Goal: Task Accomplishment & Management: Use online tool/utility

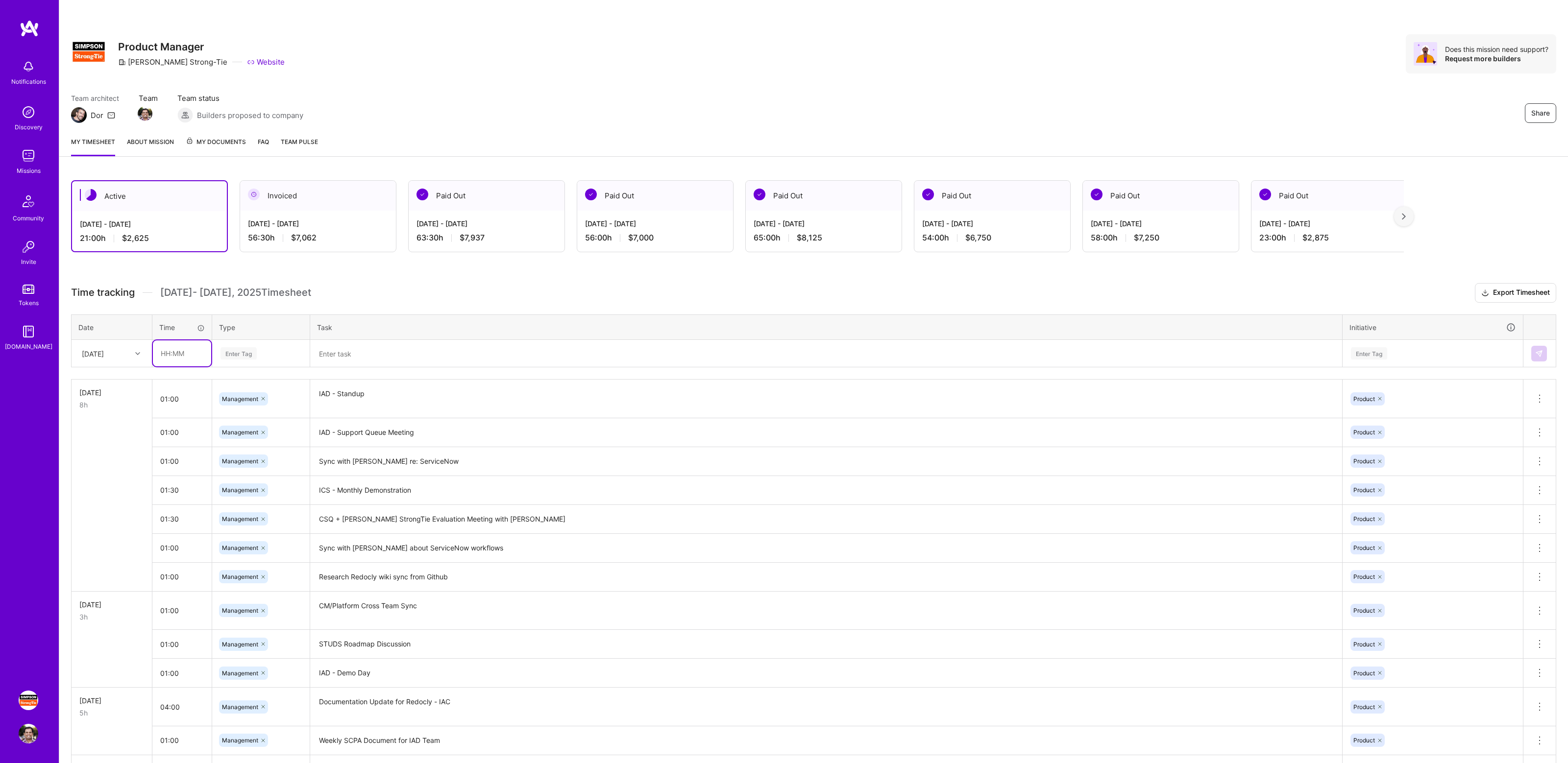
click at [162, 350] on input "text" at bounding box center [182, 353] width 58 height 26
type input "01:00"
type input "Manage"
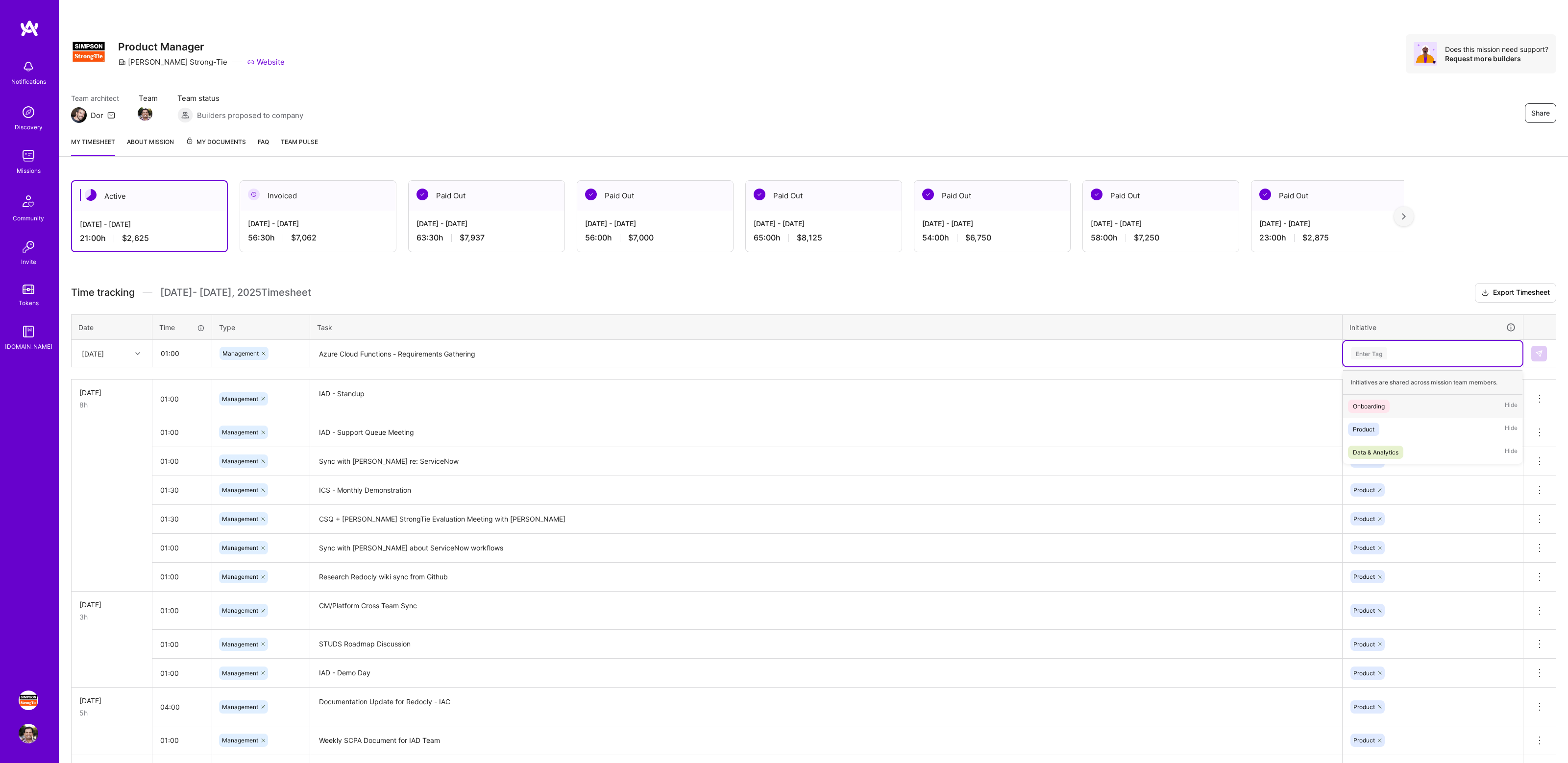
click at [1371, 354] on div "Enter Tag" at bounding box center [1369, 353] width 37 height 15
click at [1374, 424] on div "Product" at bounding box center [1363, 429] width 21 height 10
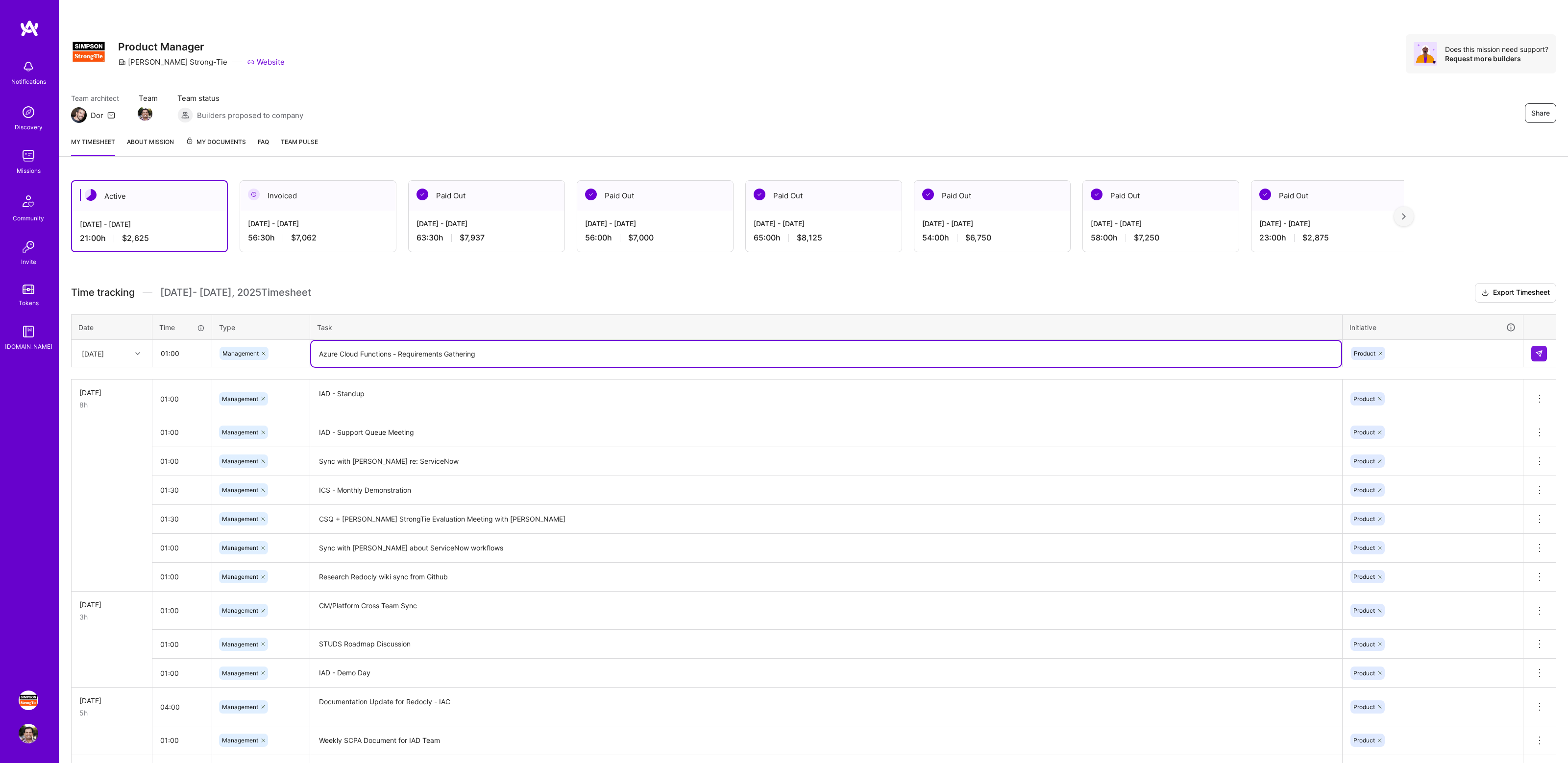
click at [659, 349] on textarea "Azure Cloud Functions - Requirements Gathering" at bounding box center [826, 354] width 1030 height 26
type textarea "Azure Cloud Functions - Requirements Gathering Discussion"
click at [1531, 350] on button at bounding box center [1539, 354] width 16 height 16
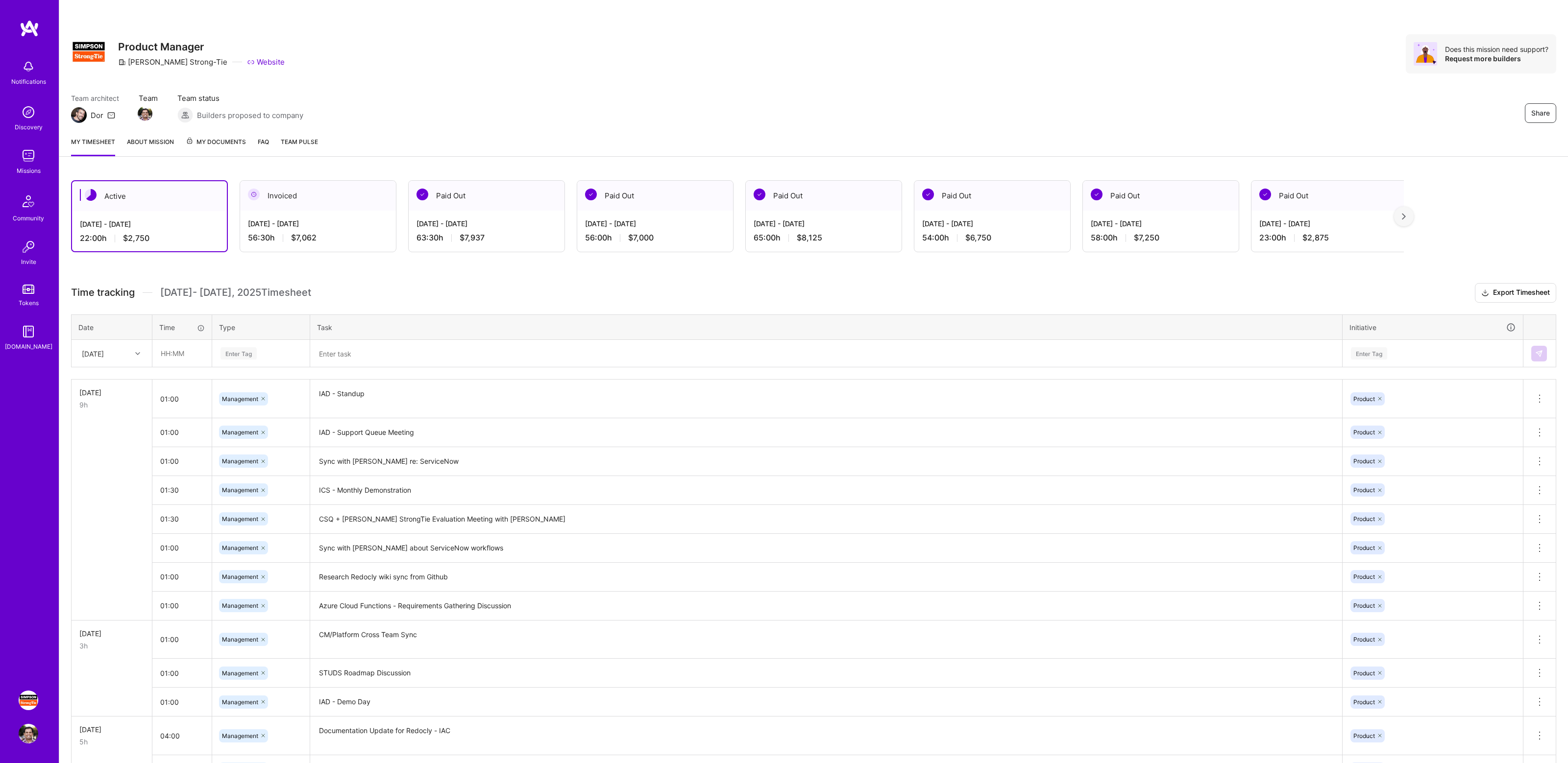
click at [577, 275] on div "Active [DATE] - [DATE] 22:00 h $2,750 Invoiced [DATE] - [DATE] 56:30 h $7,062 P…" at bounding box center [813, 590] width 1509 height 844
click at [785, 86] on div "Share Product Manager [PERSON_NAME]-Tie Website Does this mission need support?…" at bounding box center [813, 64] width 1509 height 129
click at [706, 81] on div "Share Product Manager [PERSON_NAME]-Tie Website Does this mission need support?…" at bounding box center [813, 64] width 1509 height 129
click at [897, 94] on div "Team architect Dor Team Team status Builders proposed to company Share" at bounding box center [814, 108] width 1485 height 30
click at [878, 77] on div "Share Product Manager [PERSON_NAME]-Tie Website Does this mission need support?…" at bounding box center [813, 64] width 1509 height 129
